Goal: Information Seeking & Learning: Check status

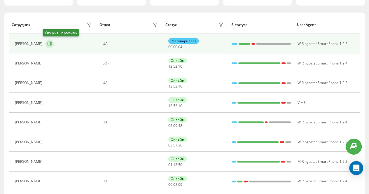
click at [50, 43] on icon at bounding box center [50, 43] width 1 height 3
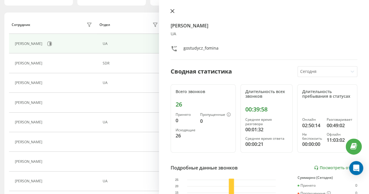
click at [172, 11] on icon at bounding box center [173, 11] width 4 height 4
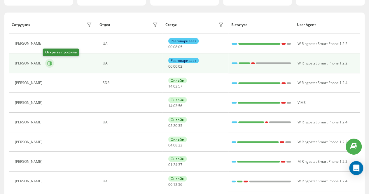
click at [47, 62] on icon at bounding box center [49, 63] width 5 height 5
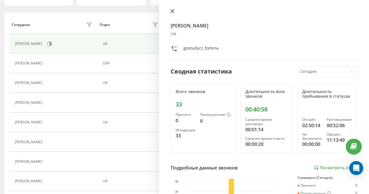
click at [171, 9] on icon at bounding box center [172, 11] width 4 height 4
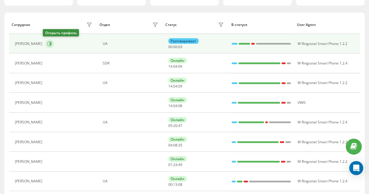
click at [50, 42] on icon at bounding box center [50, 43] width 1 height 3
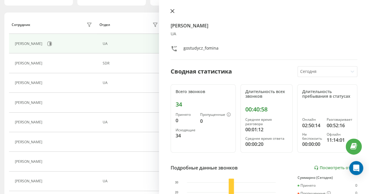
click at [172, 10] on icon at bounding box center [173, 11] width 4 height 4
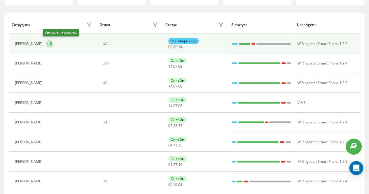
click at [47, 42] on icon at bounding box center [49, 43] width 5 height 5
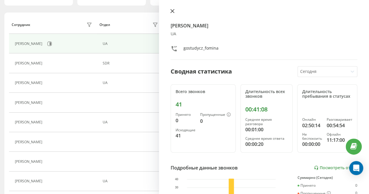
click at [171, 10] on icon at bounding box center [173, 11] width 4 height 4
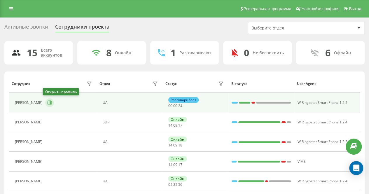
click at [47, 103] on icon at bounding box center [49, 102] width 5 height 5
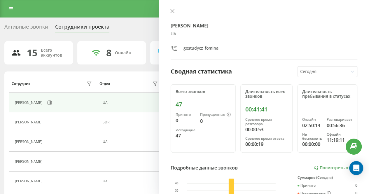
drag, startPoint x: 172, startPoint y: 11, endPoint x: 167, endPoint y: 15, distance: 6.6
click at [172, 11] on icon at bounding box center [173, 11] width 4 height 4
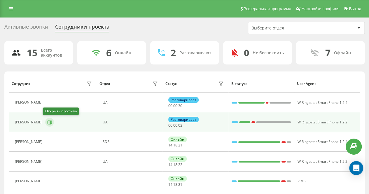
click at [47, 122] on icon at bounding box center [49, 122] width 5 height 5
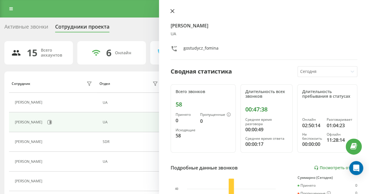
click at [172, 9] on icon at bounding box center [172, 11] width 4 height 4
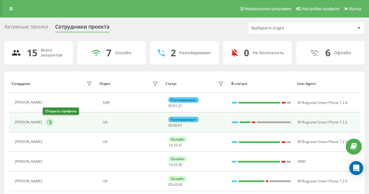
click at [50, 121] on icon at bounding box center [50, 122] width 1 height 3
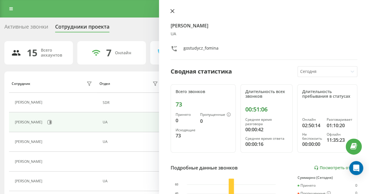
click at [173, 10] on icon at bounding box center [173, 11] width 4 height 4
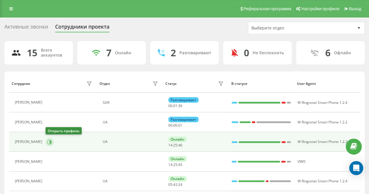
click at [48, 140] on icon at bounding box center [49, 142] width 5 height 5
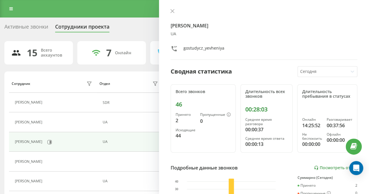
click at [172, 8] on div "Евгения Могила UA gostudycz_yevheniya Сводная статистика Сегодня Всего звонков …" at bounding box center [264, 97] width 210 height 194
click at [172, 10] on icon at bounding box center [172, 11] width 4 height 4
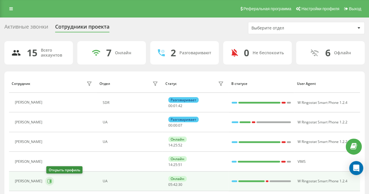
click at [48, 183] on button at bounding box center [49, 181] width 9 height 9
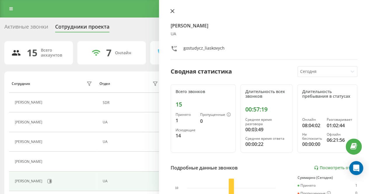
click at [174, 11] on icon at bounding box center [172, 11] width 4 height 4
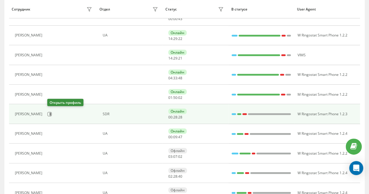
scroll to position [117, 0]
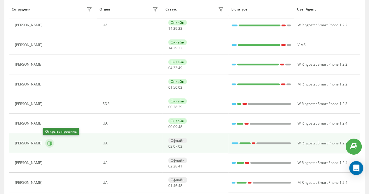
click at [50, 142] on icon at bounding box center [50, 143] width 1 height 3
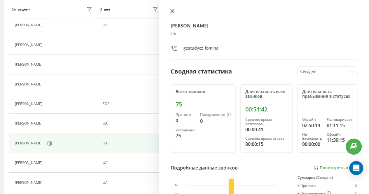
click at [173, 11] on icon at bounding box center [173, 11] width 4 height 4
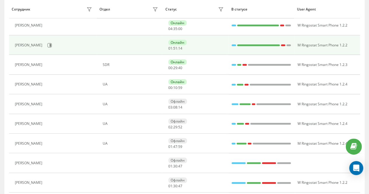
scroll to position [146, 0]
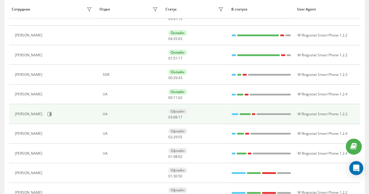
click at [174, 111] on div "Офлайн" at bounding box center [177, 112] width 19 height 6
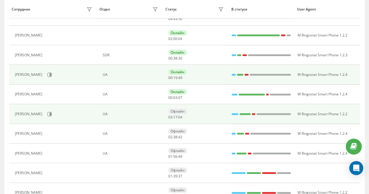
click at [177, 109] on div "Офлайн" at bounding box center [177, 112] width 19 height 6
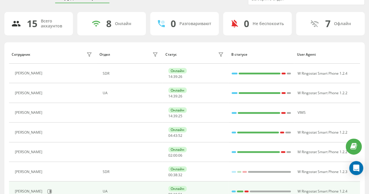
scroll to position [0, 0]
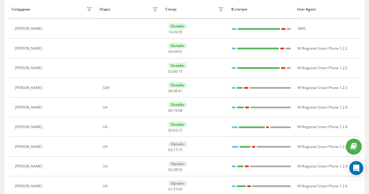
scroll to position [117, 0]
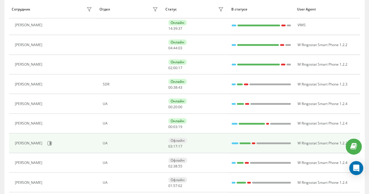
click at [177, 141] on div "Офлайн" at bounding box center [177, 141] width 19 height 6
click at [47, 142] on icon at bounding box center [49, 143] width 5 height 5
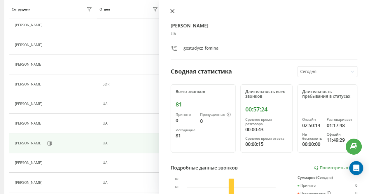
click at [172, 11] on icon at bounding box center [173, 11] width 4 height 4
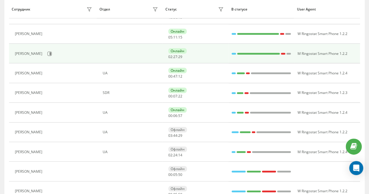
scroll to position [175, 0]
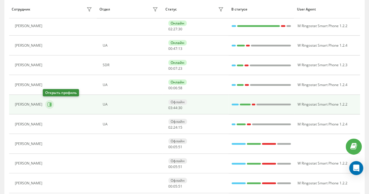
click at [49, 102] on icon at bounding box center [50, 104] width 4 height 4
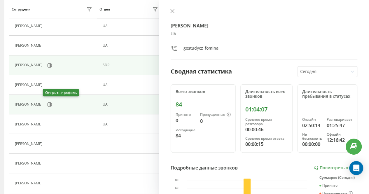
scroll to position [155, 0]
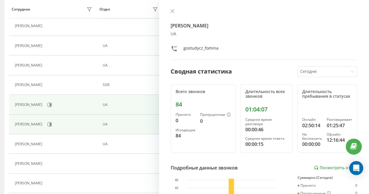
drag, startPoint x: 174, startPoint y: 10, endPoint x: 180, endPoint y: 102, distance: 91.8
click at [174, 10] on button at bounding box center [173, 12] width 8 height 6
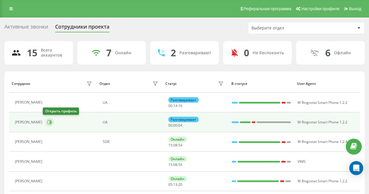
click at [47, 120] on icon at bounding box center [49, 122] width 5 height 5
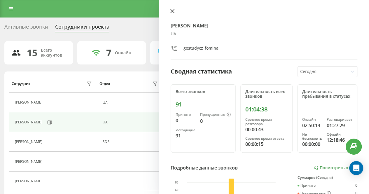
click at [174, 9] on icon at bounding box center [172, 11] width 4 height 4
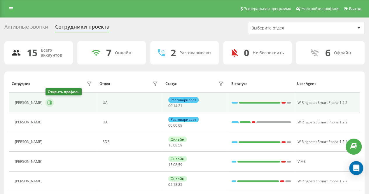
click at [50, 103] on icon at bounding box center [50, 102] width 1 height 3
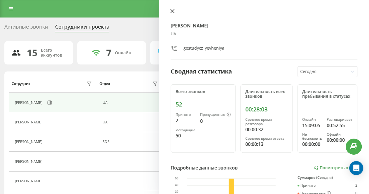
click at [172, 9] on icon at bounding box center [172, 11] width 4 height 4
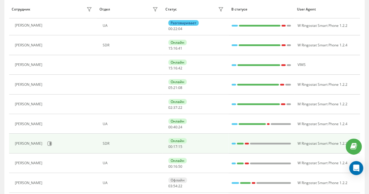
scroll to position [88, 0]
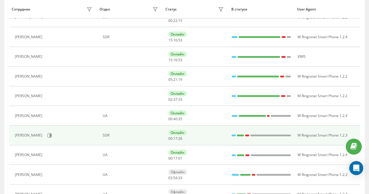
scroll to position [117, 0]
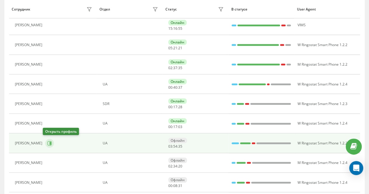
click at [47, 141] on icon at bounding box center [49, 143] width 5 height 5
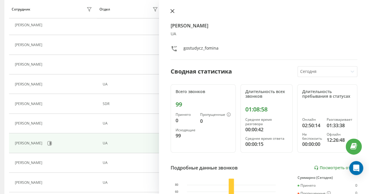
click at [172, 11] on icon at bounding box center [173, 11] width 4 height 4
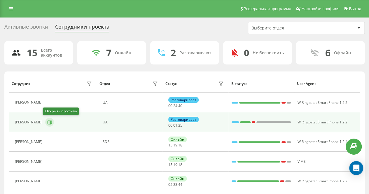
click at [47, 121] on icon at bounding box center [49, 122] width 5 height 5
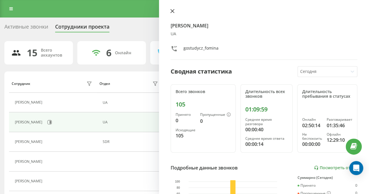
click at [173, 11] on icon at bounding box center [172, 11] width 4 height 4
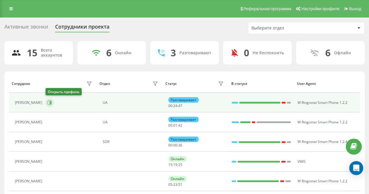
click at [49, 101] on icon at bounding box center [49, 102] width 5 height 5
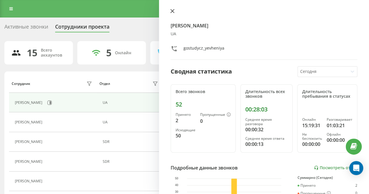
click at [173, 10] on icon at bounding box center [173, 11] width 4 height 4
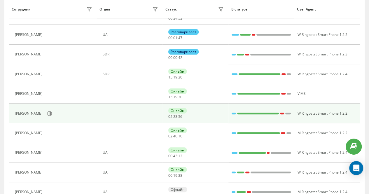
scroll to position [117, 0]
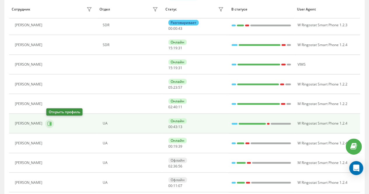
click at [50, 123] on icon at bounding box center [49, 123] width 5 height 5
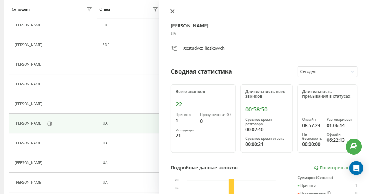
click at [174, 11] on icon at bounding box center [172, 11] width 4 height 4
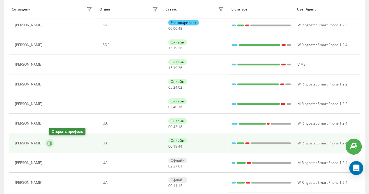
click at [51, 142] on icon at bounding box center [50, 143] width 1 height 3
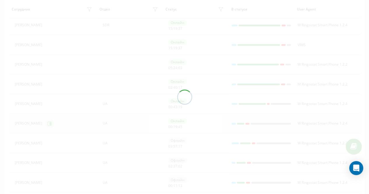
scroll to position [97, 0]
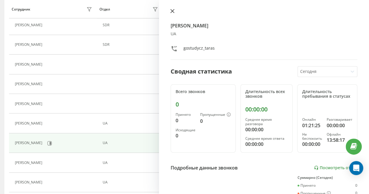
click at [173, 11] on icon at bounding box center [173, 11] width 4 height 4
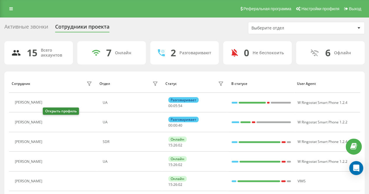
click at [46, 122] on icon at bounding box center [48, 122] width 5 height 5
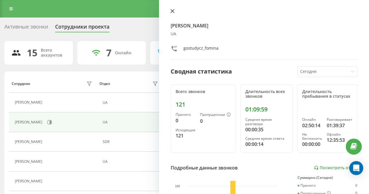
click at [173, 10] on icon at bounding box center [173, 11] width 4 height 4
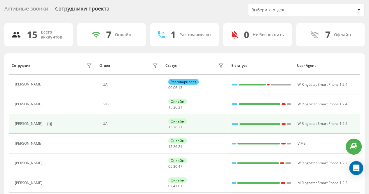
scroll to position [29, 0]
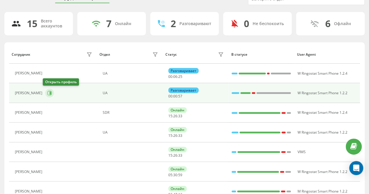
click at [50, 92] on icon at bounding box center [50, 93] width 1 height 3
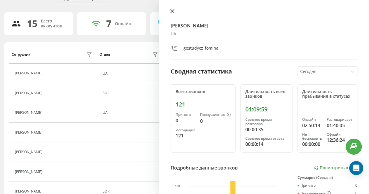
click at [174, 10] on icon at bounding box center [172, 11] width 4 height 4
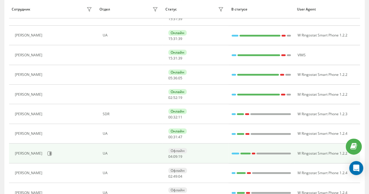
scroll to position [117, 0]
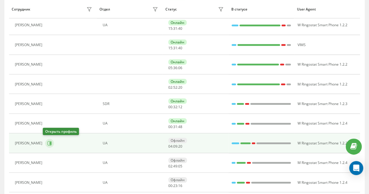
click at [47, 141] on icon at bounding box center [49, 143] width 5 height 5
click at [50, 142] on icon at bounding box center [50, 143] width 1 height 3
click at [47, 142] on icon at bounding box center [49, 143] width 5 height 5
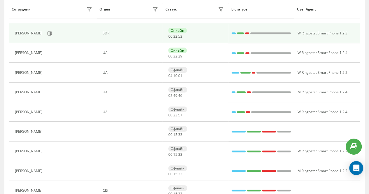
scroll to position [126, 0]
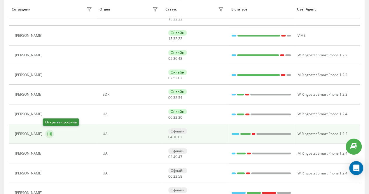
click at [50, 132] on icon at bounding box center [50, 133] width 1 height 3
